Goal: Transaction & Acquisition: Book appointment/travel/reservation

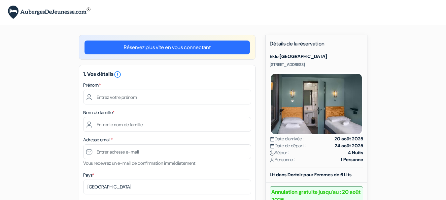
drag, startPoint x: 269, startPoint y: 63, endPoint x: 350, endPoint y: 60, distance: 80.9
copy p "[STREET_ADDRESS]"
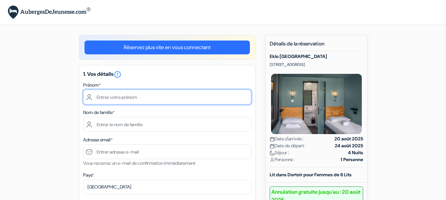
click at [122, 93] on input "text" at bounding box center [167, 97] width 168 height 15
type input "CHAIMAE"
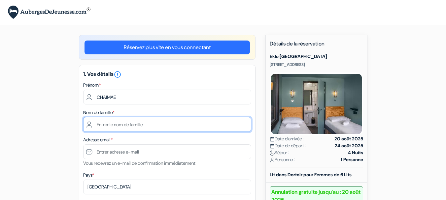
type input "KHADRI"
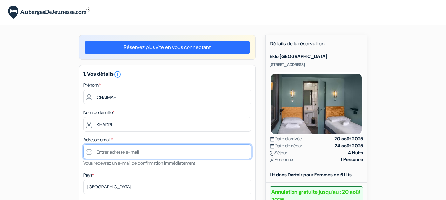
type input "Chaimaae.khadri@gmail.com"
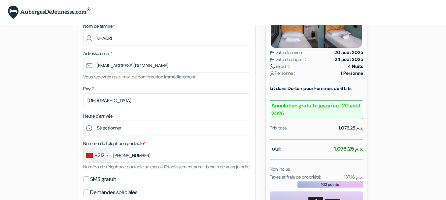
scroll to position [88, 0]
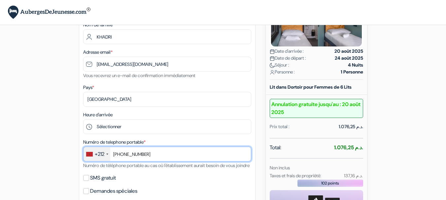
click at [123, 155] on input "+212648203392" at bounding box center [167, 154] width 168 height 15
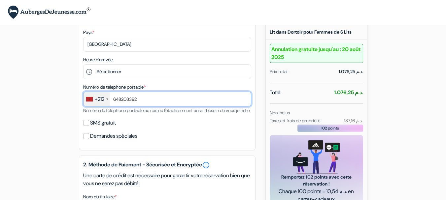
scroll to position [143, 0]
type input "648203392"
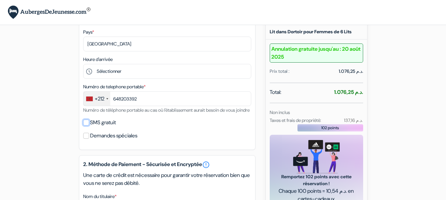
click at [86, 126] on input "SMS gratuit" at bounding box center [86, 123] width 6 height 6
checkbox input "true"
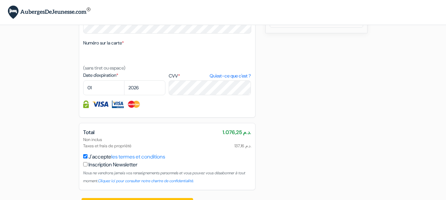
scroll to position [345, 0]
click at [103, 95] on select "01 02 03 04 05 06 07 08 09 10 11 12" at bounding box center [103, 87] width 41 height 15
select select "07"
click at [83, 88] on select "01 02 03 04 05 06 07 08 09 10 11 12" at bounding box center [103, 87] width 41 height 15
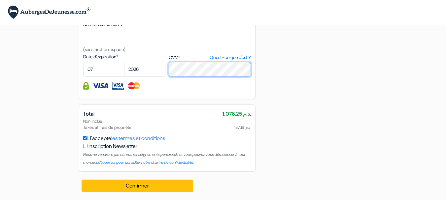
scroll to position [371, 0]
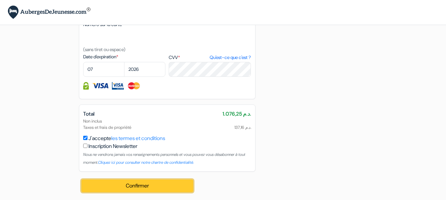
click at [168, 182] on button "Confirmer Loading..." at bounding box center [138, 186] width 112 height 13
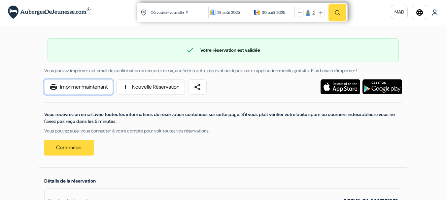
click at [97, 85] on link "print Imprimer maintenant" at bounding box center [78, 87] width 69 height 15
click at [88, 91] on link "print Imprimer maintenant" at bounding box center [78, 87] width 69 height 15
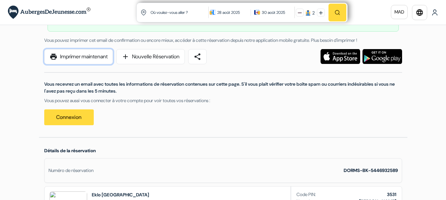
scroll to position [81, 0]
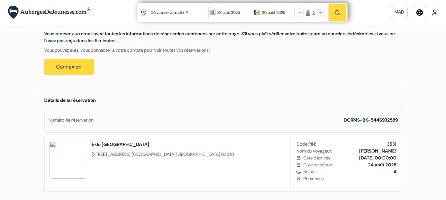
click at [79, 97] on div "Détails de la réservation Numéro de réservation DORMS-BK-5446932589 Eklo Clermo…" at bounding box center [223, 146] width 368 height 118
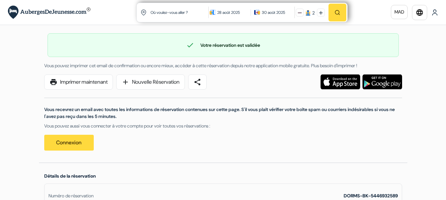
scroll to position [0, 0]
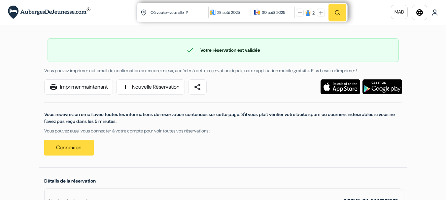
click at [437, 16] on img at bounding box center [434, 12] width 7 height 7
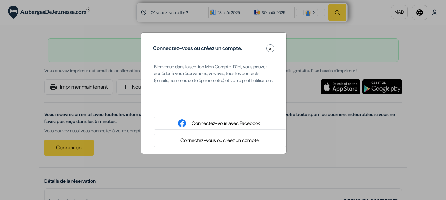
click at [271, 46] on span "x" at bounding box center [270, 48] width 2 height 7
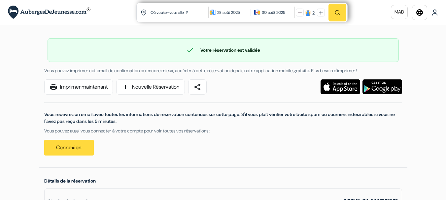
click at [443, 11] on div "Où voulez-vous aller ? Où voulez-vous aller ? 28 août 2025 30 août 2025 2" at bounding box center [223, 12] width 446 height 25
click at [301, 12] on img at bounding box center [300, 13] width 4 height 4
click at [79, 11] on img at bounding box center [49, 13] width 82 height 14
